Goal: Task Accomplishment & Management: Manage account settings

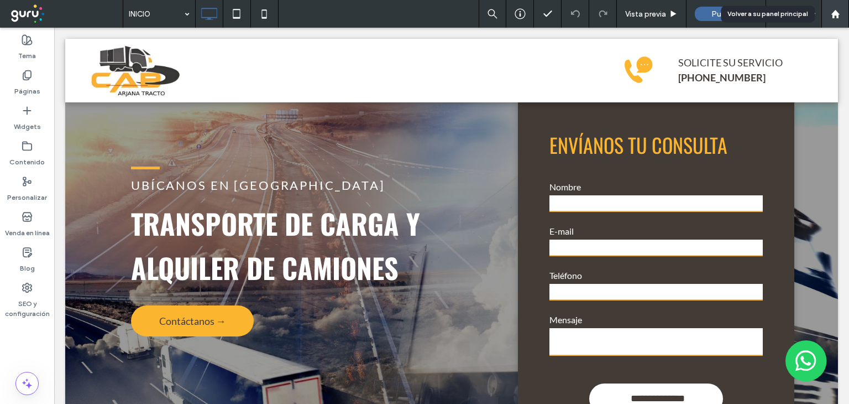
click at [836, 17] on icon at bounding box center [835, 13] width 9 height 9
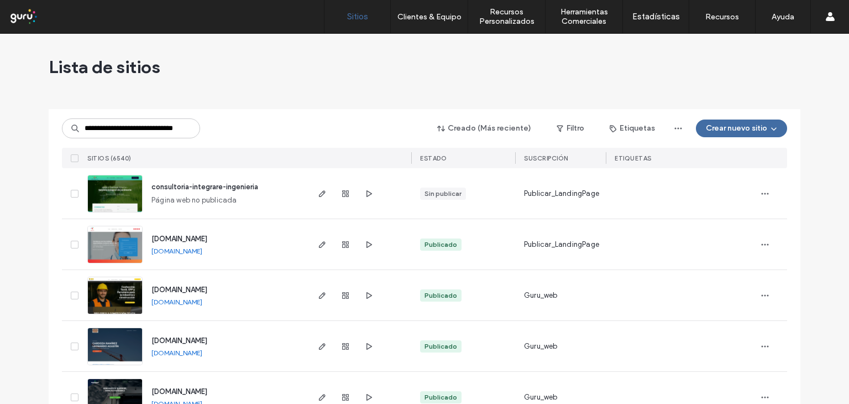
scroll to position [0, 23]
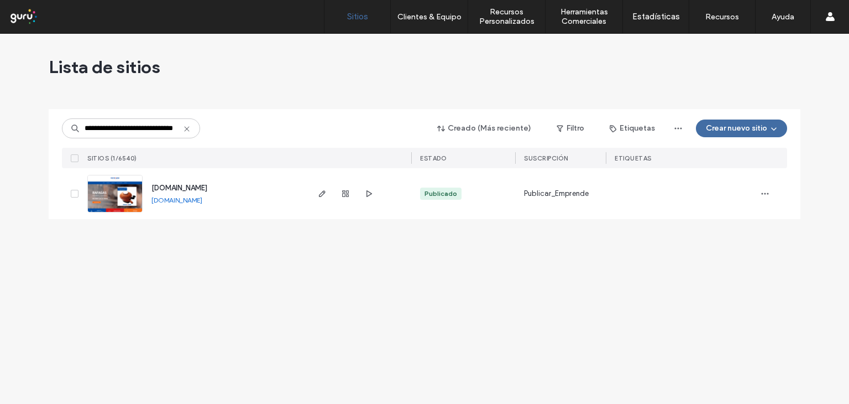
type input "**********"
click at [123, 195] on img at bounding box center [115, 212] width 54 height 75
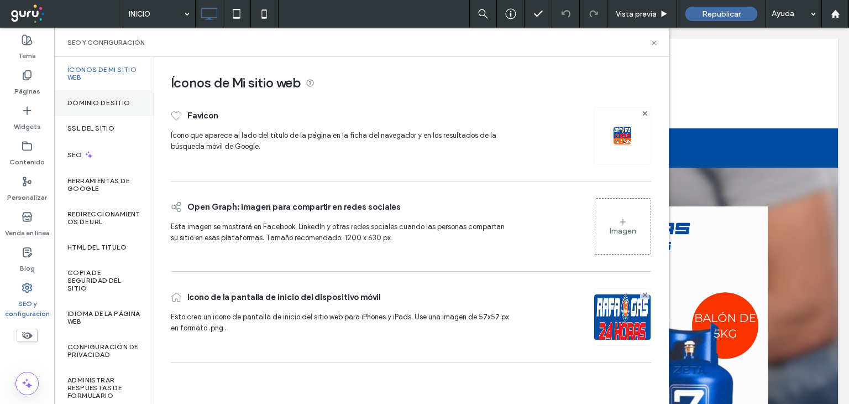
click at [107, 99] on label "Dominio de sitio" at bounding box center [98, 103] width 62 height 8
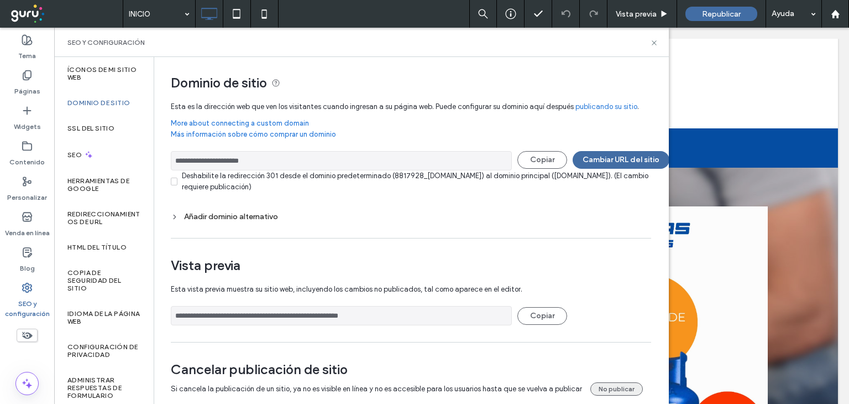
click at [606, 387] on button "No publicar" at bounding box center [617, 388] width 53 height 13
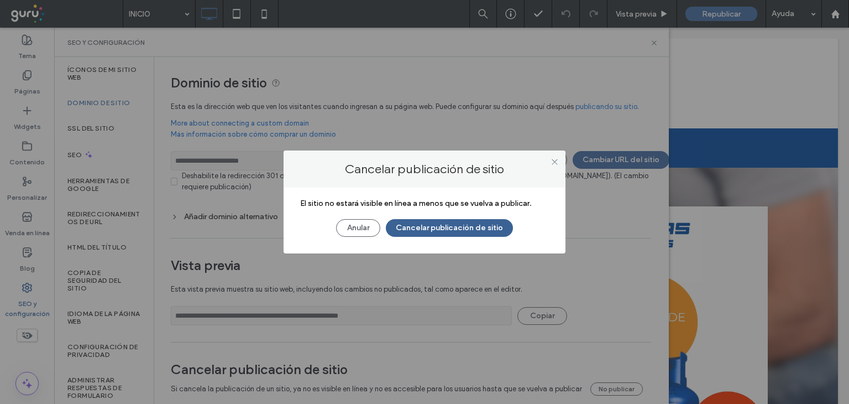
click at [456, 223] on button "Cancelar publicación de sitio" at bounding box center [449, 228] width 127 height 18
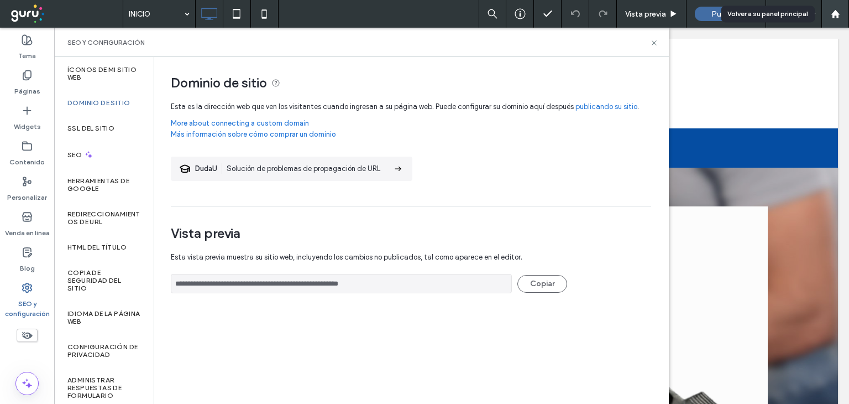
click at [834, 12] on use at bounding box center [835, 13] width 8 height 8
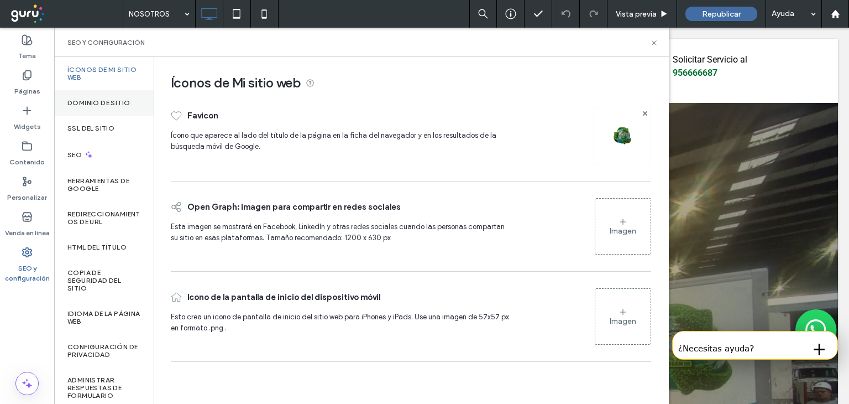
click at [98, 102] on label "Dominio de sitio" at bounding box center [98, 103] width 62 height 8
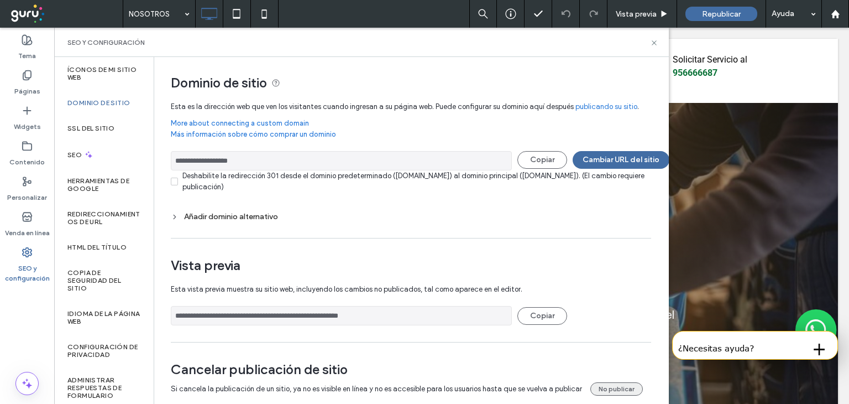
click at [605, 387] on button "No publicar" at bounding box center [617, 388] width 53 height 13
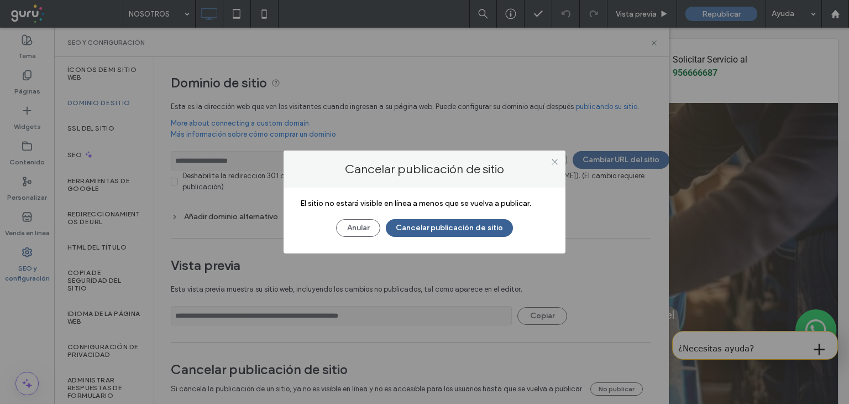
click at [450, 225] on button "Cancelar publicación de sitio" at bounding box center [449, 228] width 127 height 18
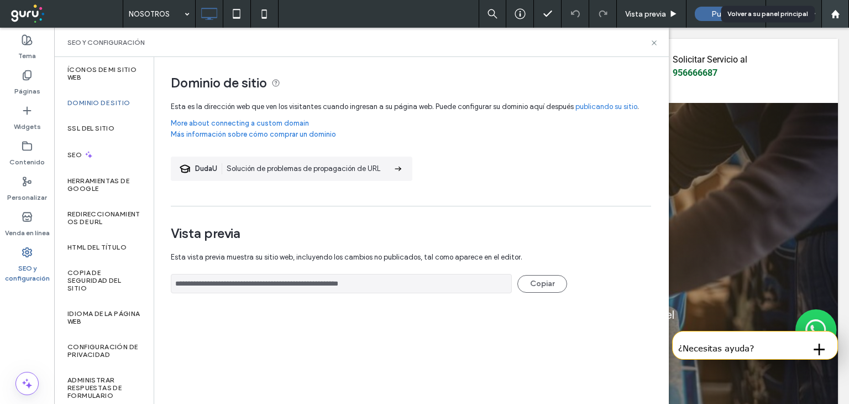
click at [836, 15] on icon at bounding box center [835, 13] width 9 height 9
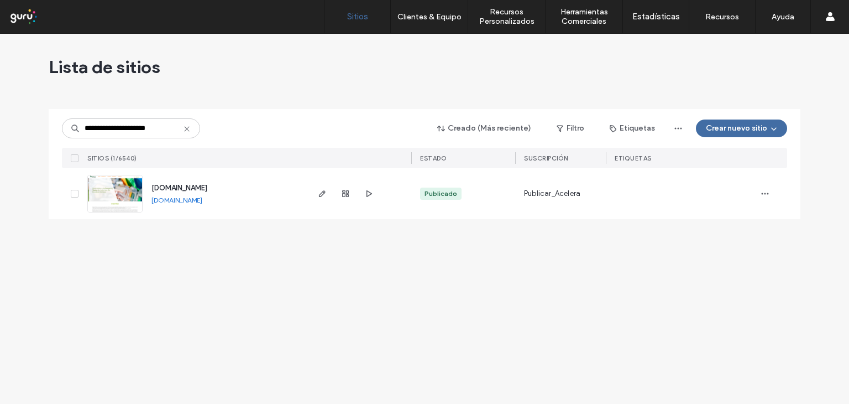
type input "**********"
click at [137, 187] on img at bounding box center [115, 212] width 54 height 75
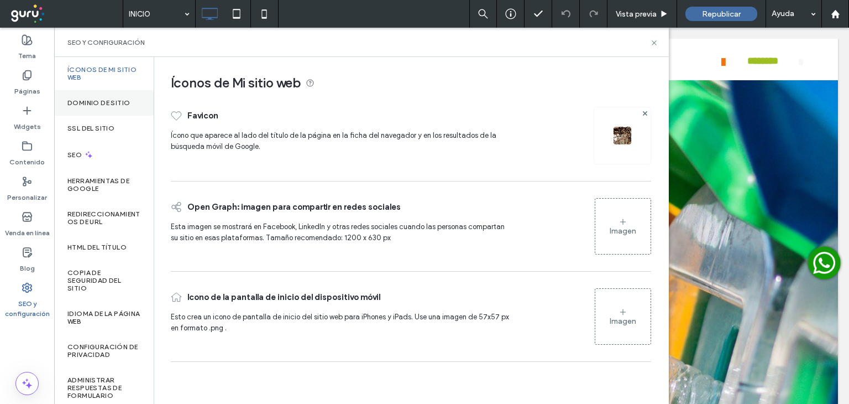
click at [99, 101] on label "Dominio de sitio" at bounding box center [98, 103] width 62 height 8
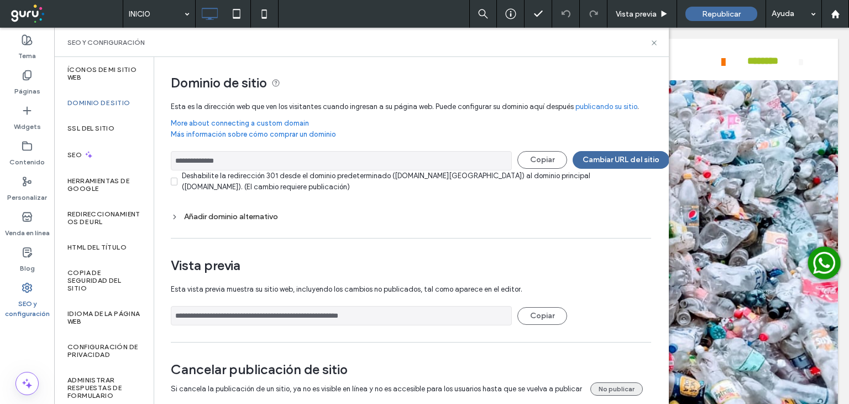
click at [604, 387] on button "No publicar" at bounding box center [617, 388] width 53 height 13
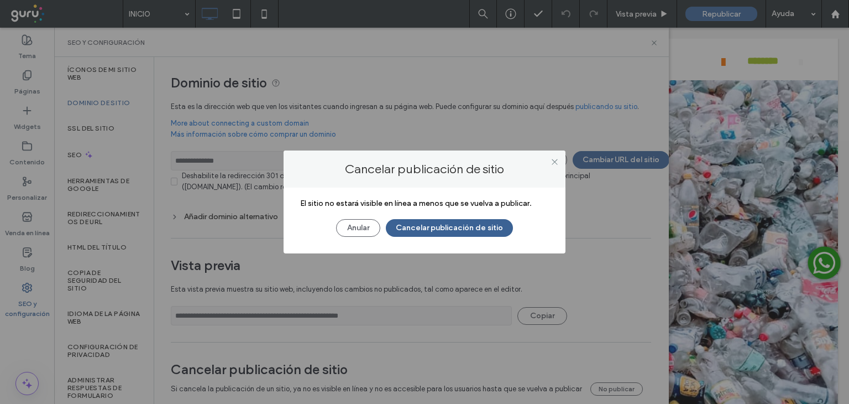
click at [435, 227] on button "Cancelar publicación de sitio" at bounding box center [449, 228] width 127 height 18
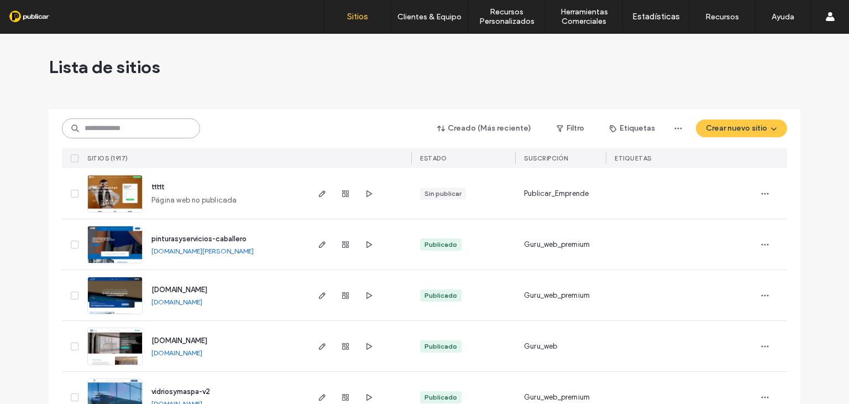
click at [100, 122] on input at bounding box center [131, 128] width 138 height 20
paste input "**********"
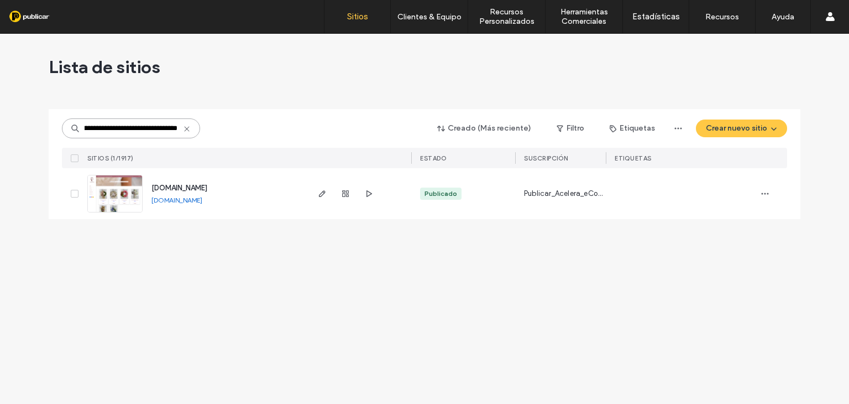
type input "**********"
click at [122, 196] on img at bounding box center [115, 212] width 54 height 75
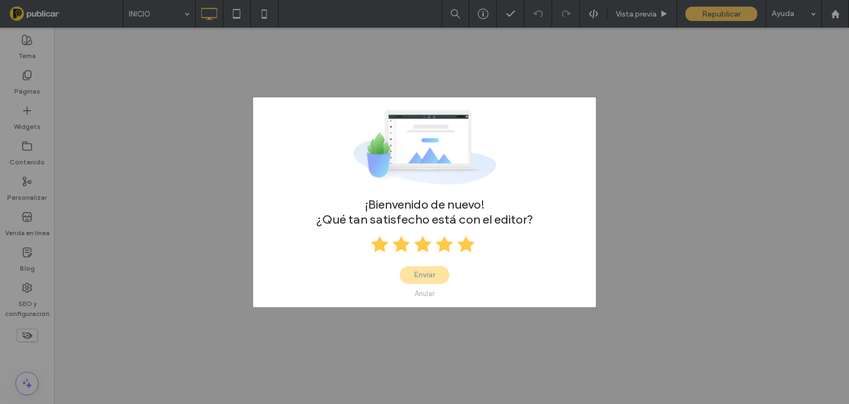
click at [462, 242] on use at bounding box center [466, 244] width 18 height 16
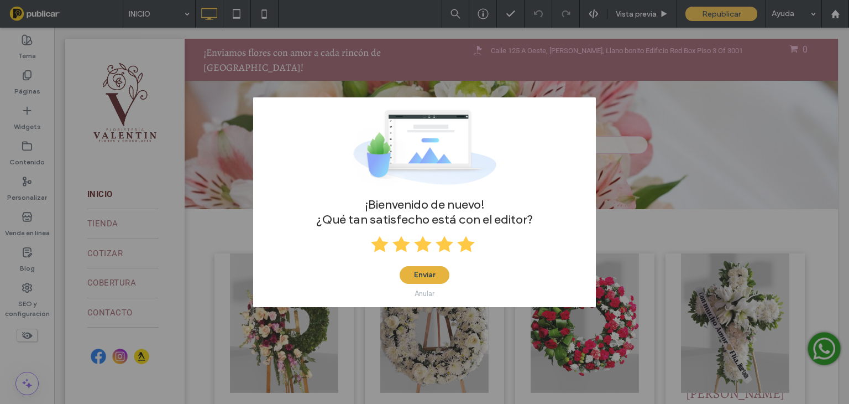
click at [438, 272] on button "Enviar" at bounding box center [425, 275] width 50 height 18
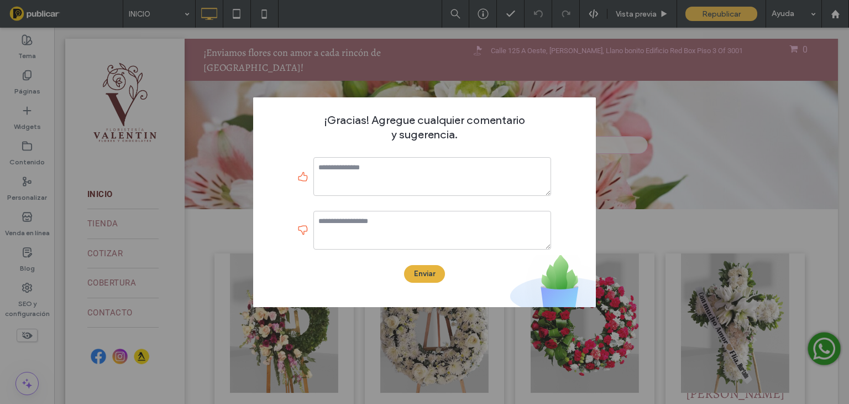
click at [437, 269] on button "Enviar" at bounding box center [424, 274] width 41 height 18
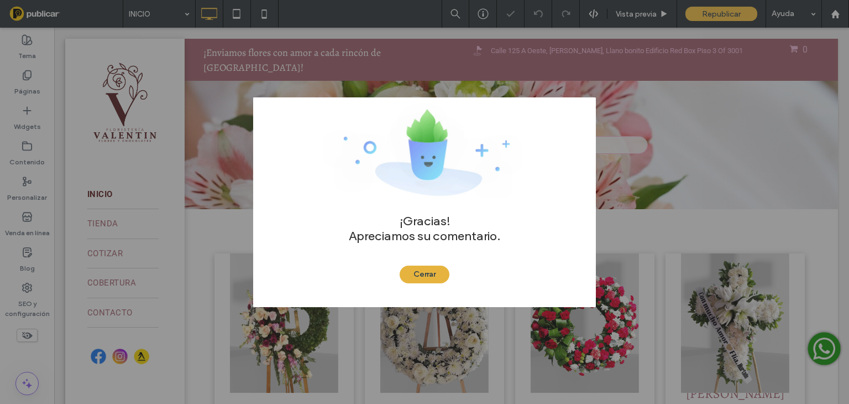
click at [429, 269] on button "Cerrar" at bounding box center [425, 274] width 50 height 18
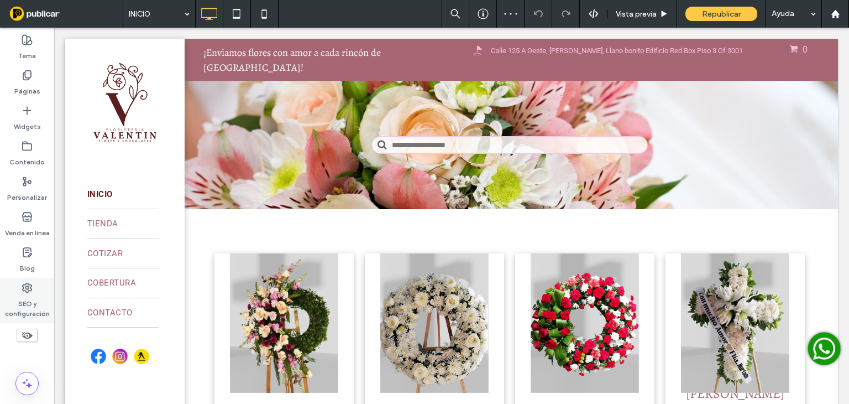
click at [29, 288] on use at bounding box center [27, 287] width 9 height 9
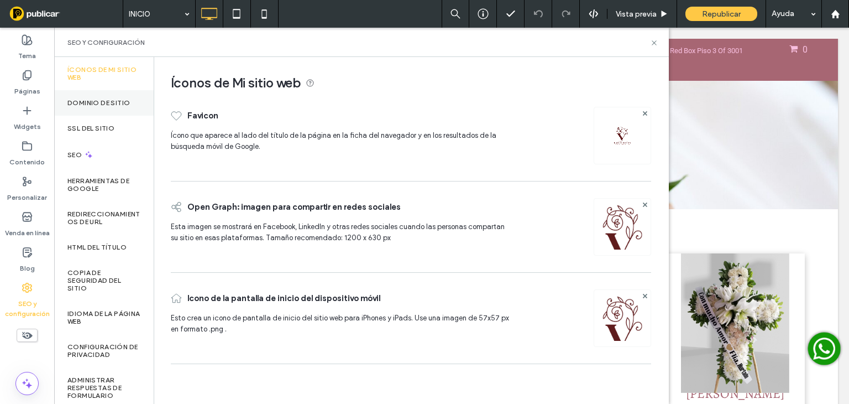
click at [89, 102] on label "Dominio de sitio" at bounding box center [98, 103] width 62 height 8
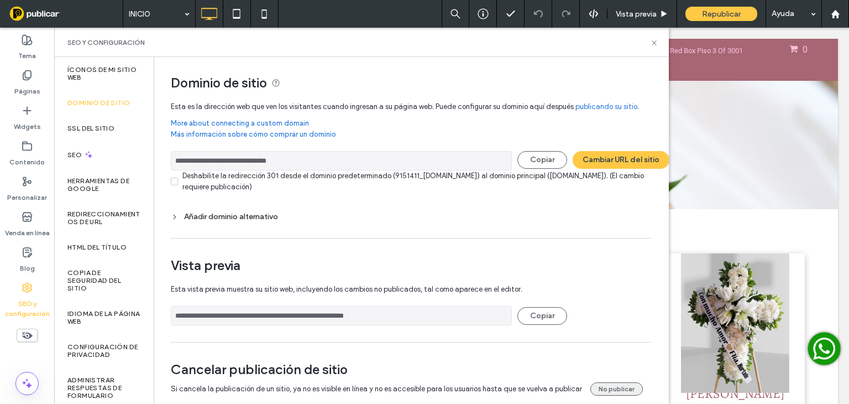
click at [605, 387] on button "No publicar" at bounding box center [617, 388] width 53 height 13
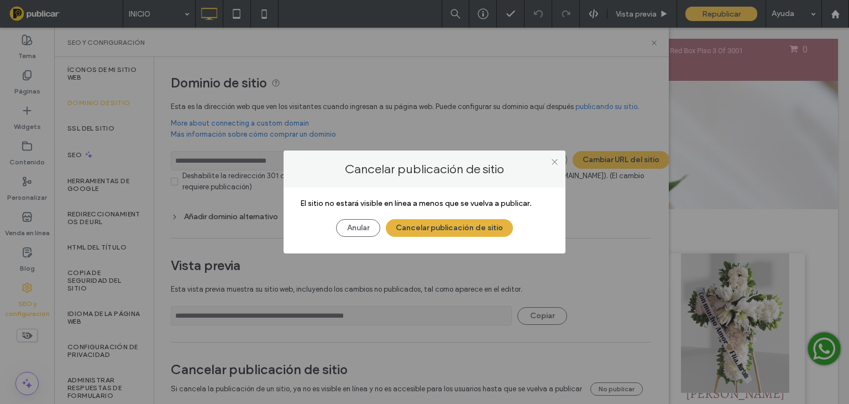
click at [453, 222] on button "Cancelar publicación de sitio" at bounding box center [449, 228] width 127 height 18
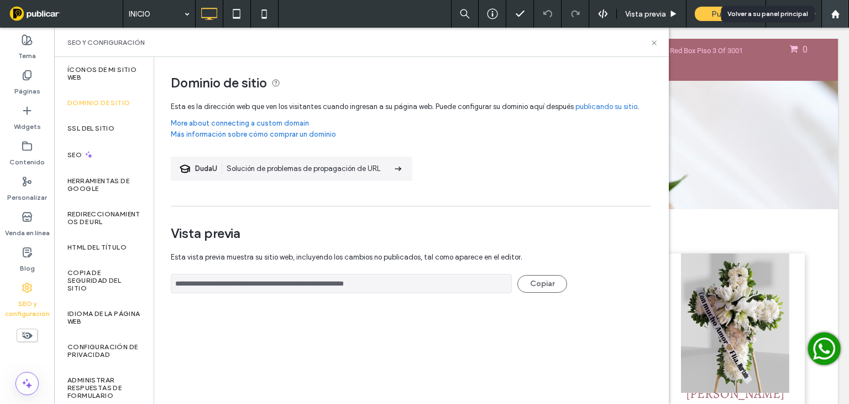
click at [833, 14] on use at bounding box center [835, 13] width 8 height 8
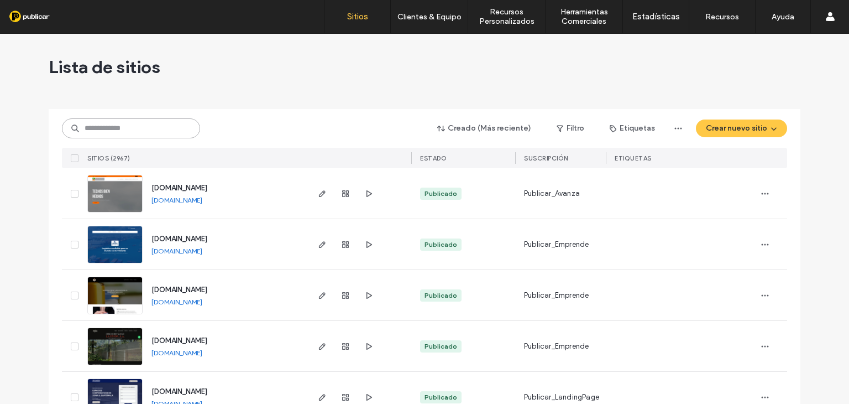
click at [94, 130] on input at bounding box center [131, 128] width 138 height 20
paste input "**********"
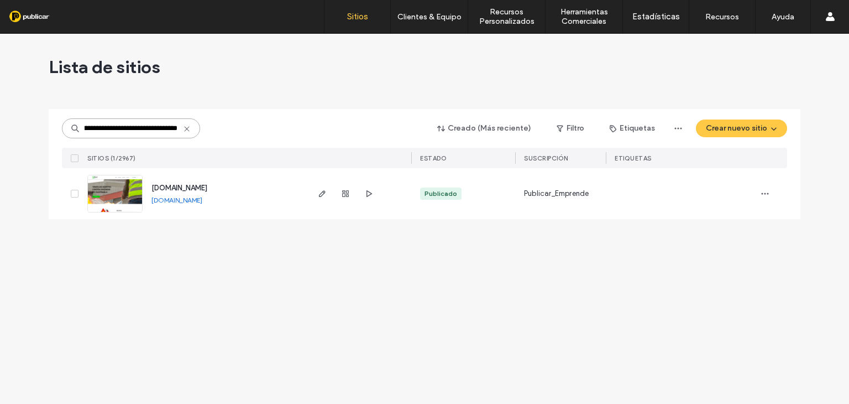
type input "**********"
click at [126, 187] on img at bounding box center [115, 212] width 54 height 75
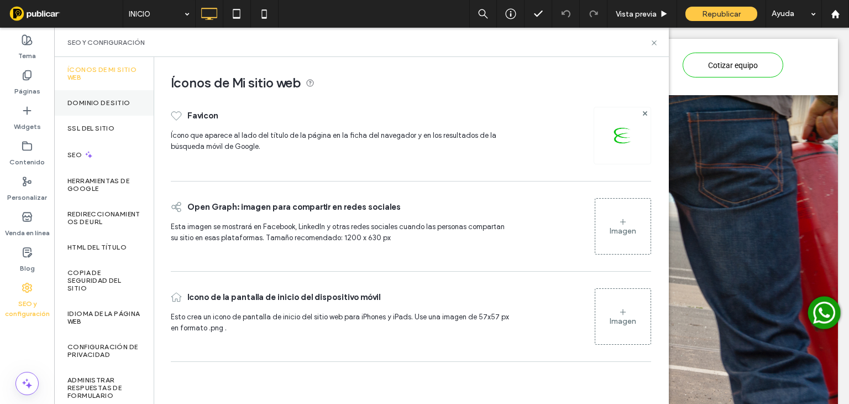
click at [75, 100] on label "Dominio de sitio" at bounding box center [98, 103] width 62 height 8
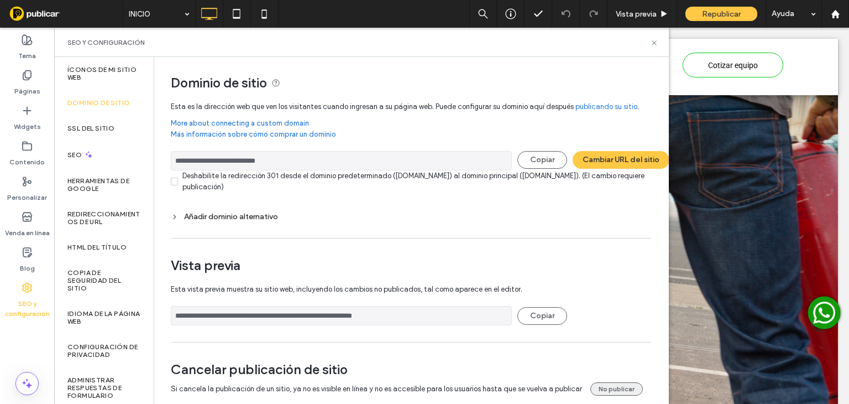
click at [614, 384] on button "No publicar" at bounding box center [617, 388] width 53 height 13
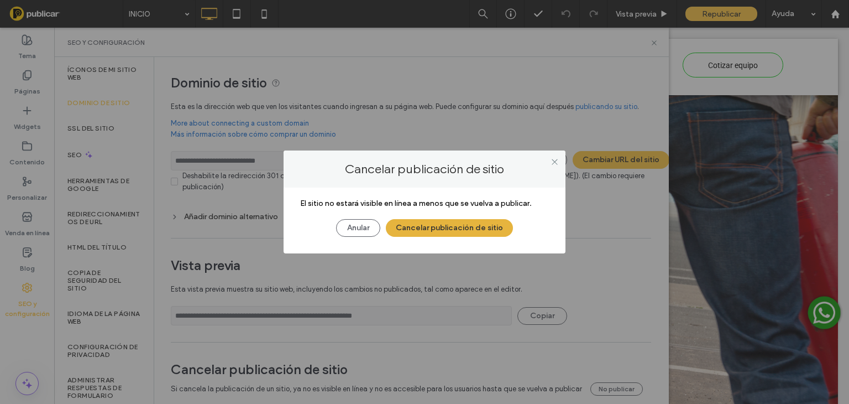
click at [472, 227] on button "Cancelar publicación de sitio" at bounding box center [449, 228] width 127 height 18
